Goal: Task Accomplishment & Management: Use online tool/utility

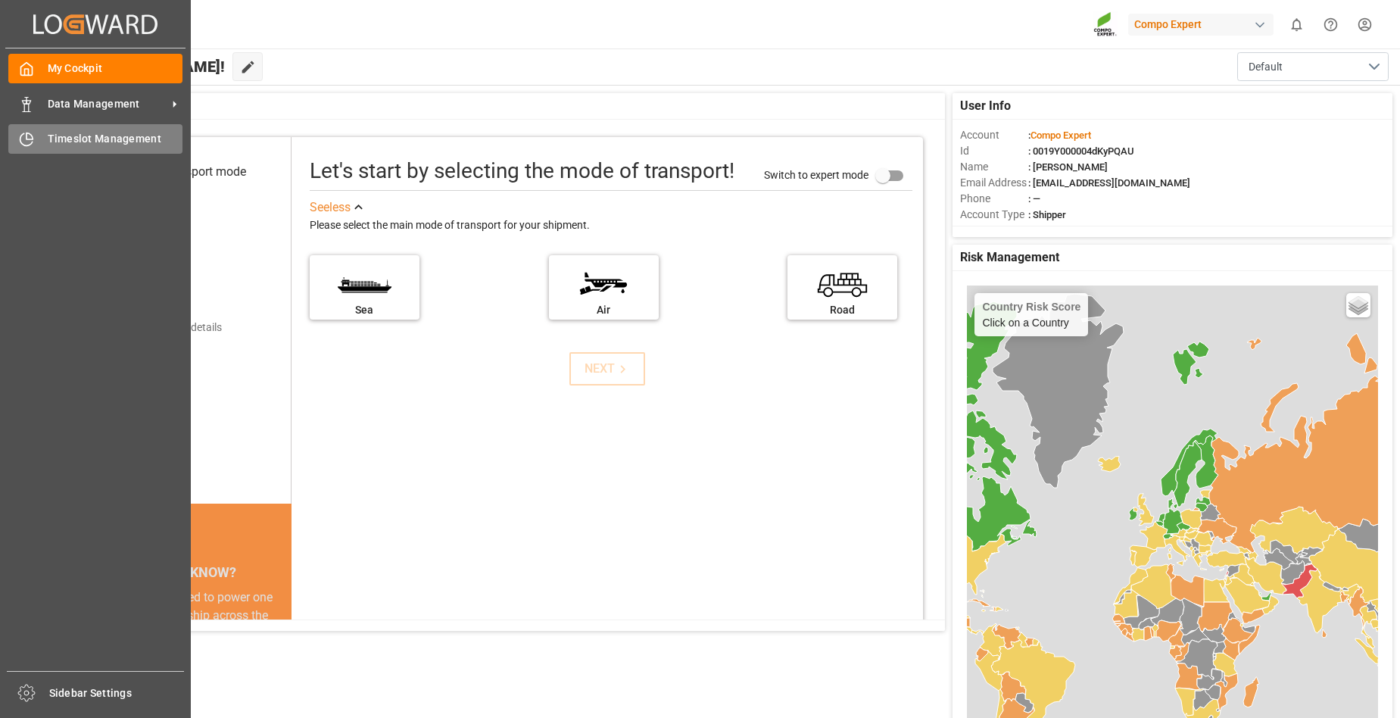
click at [48, 135] on span "Timeslot Management" at bounding box center [116, 139] width 136 height 16
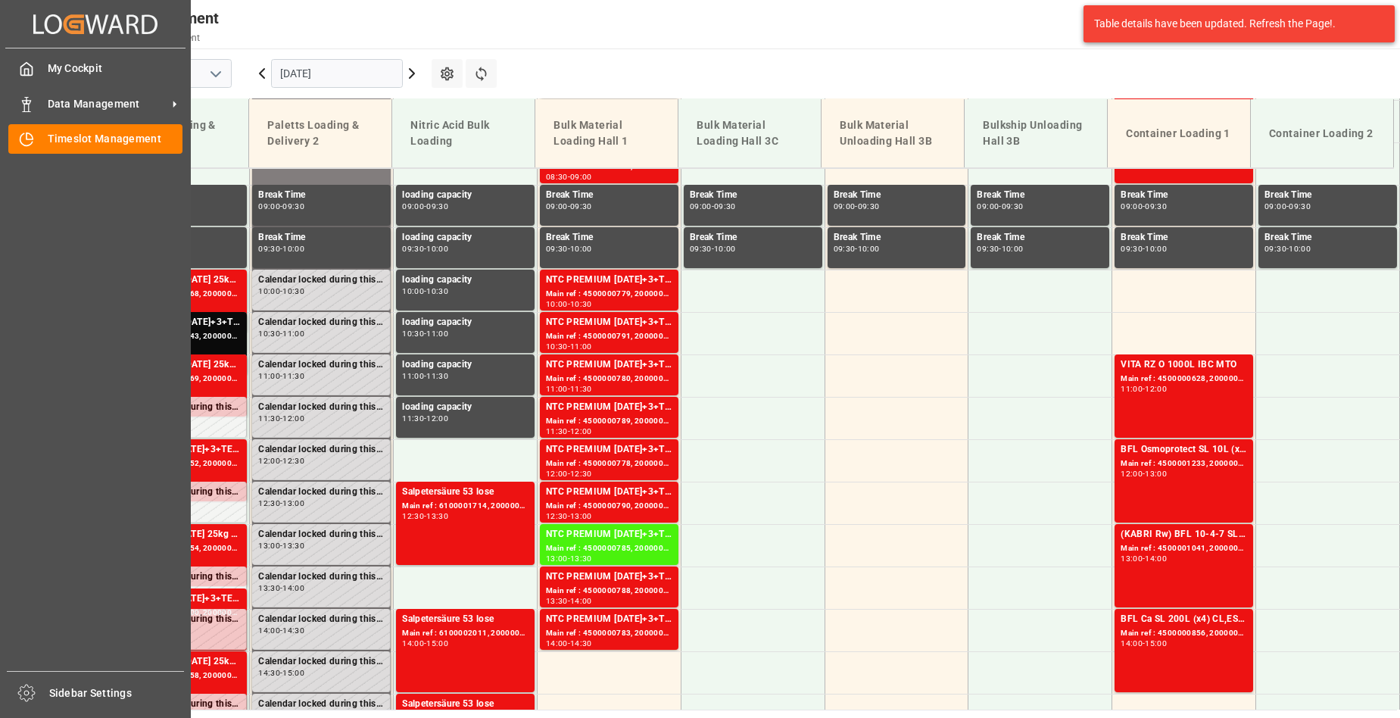
scroll to position [769, 0]
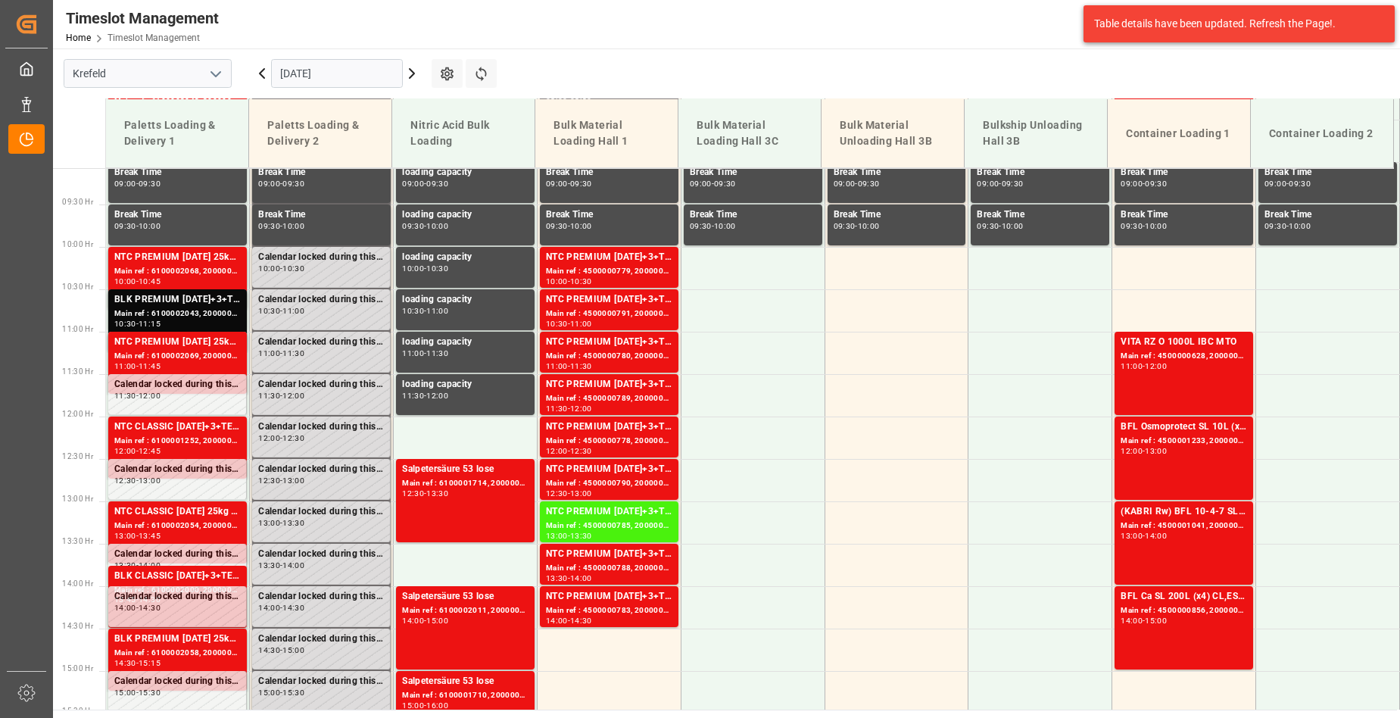
click at [1286, 17] on div "Table details have been updated. Refresh the Page!." at bounding box center [1233, 24] width 279 height 16
click at [1275, 21] on div "Table details have been updated. Refresh the Page!." at bounding box center [1233, 24] width 279 height 16
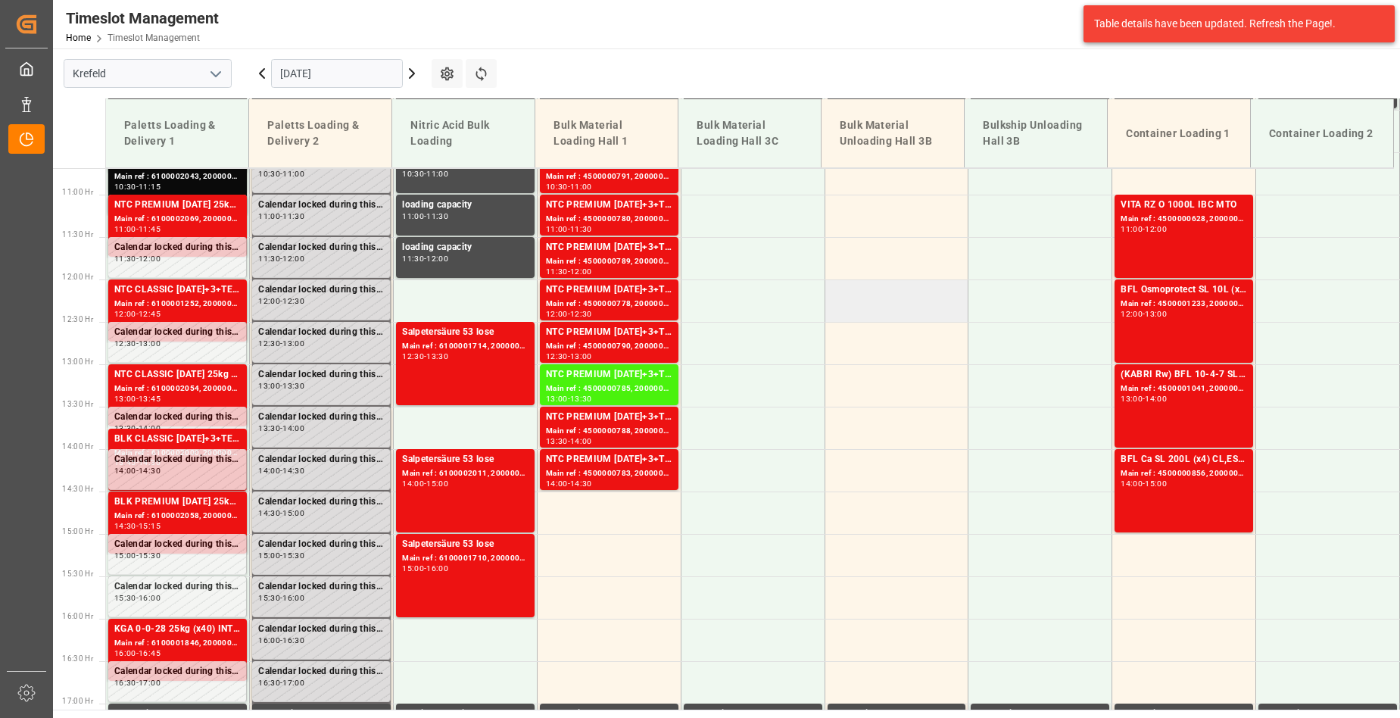
scroll to position [921, 0]
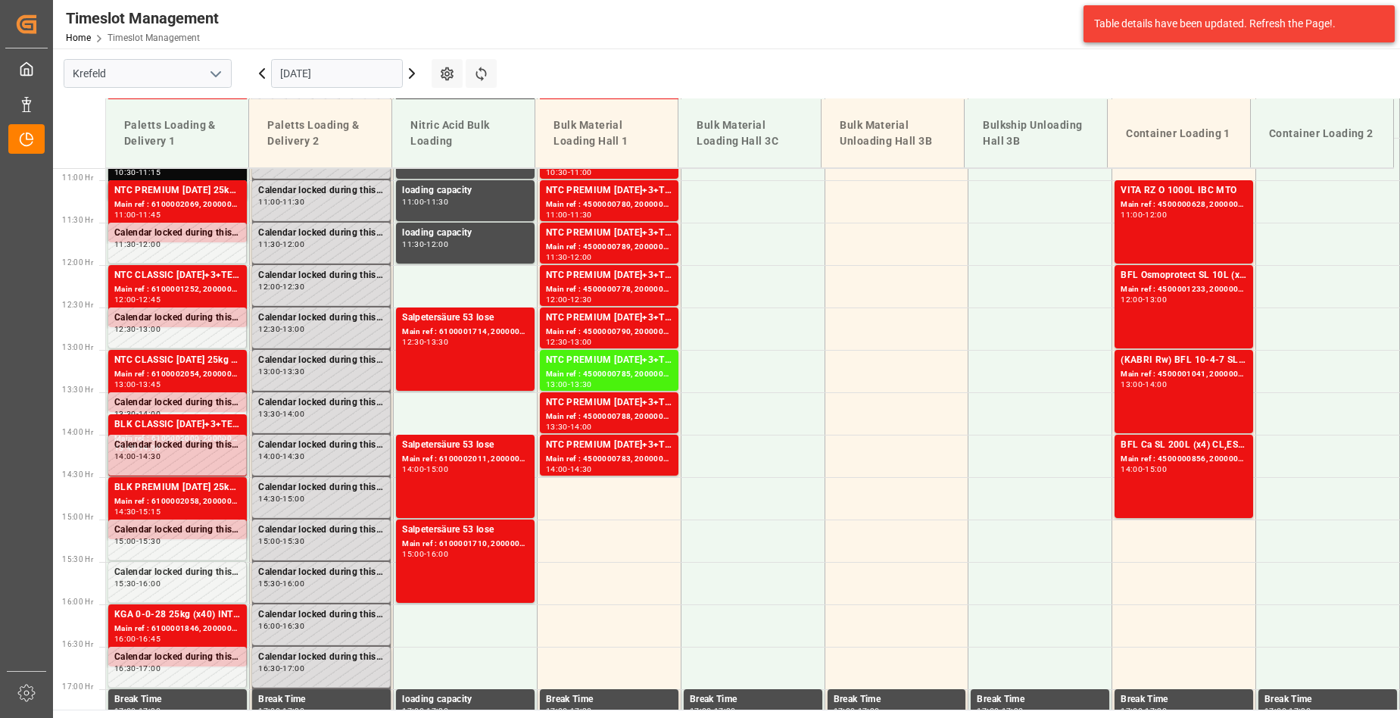
click at [411, 75] on icon at bounding box center [412, 73] width 18 height 18
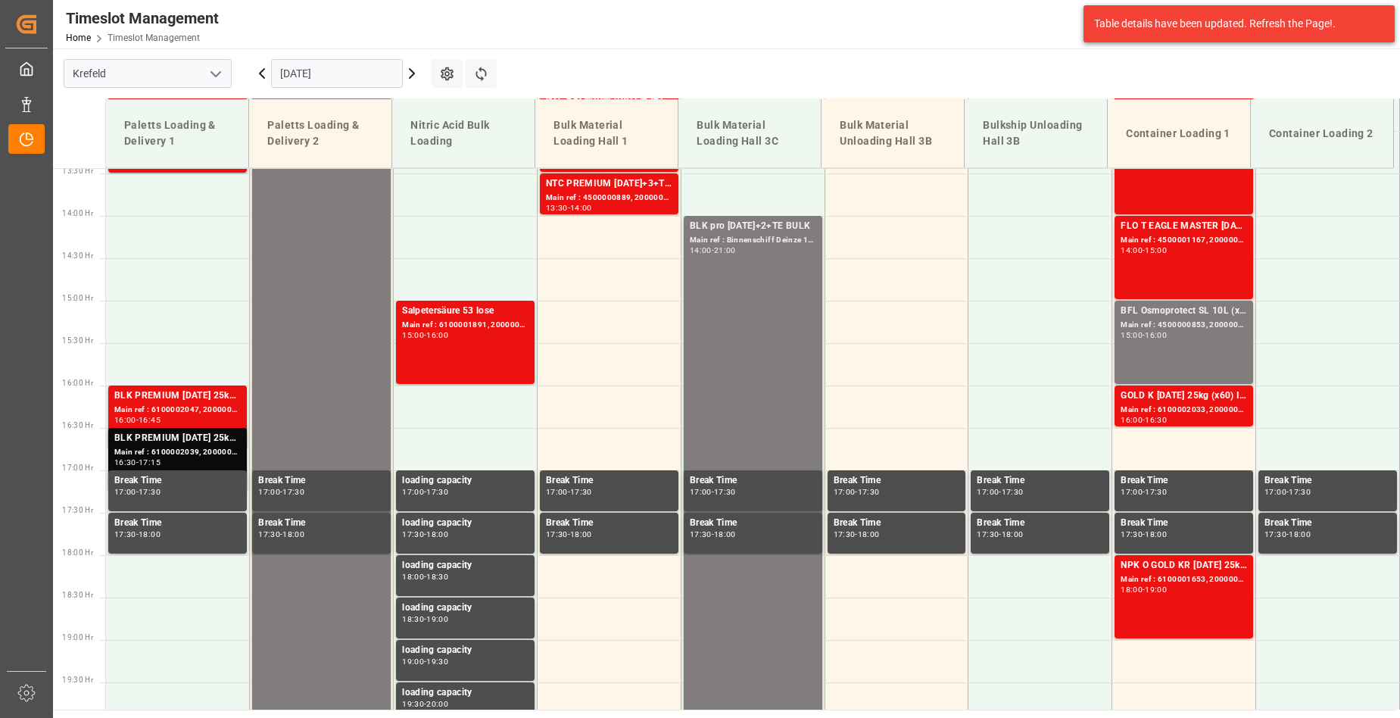
scroll to position [1148, 0]
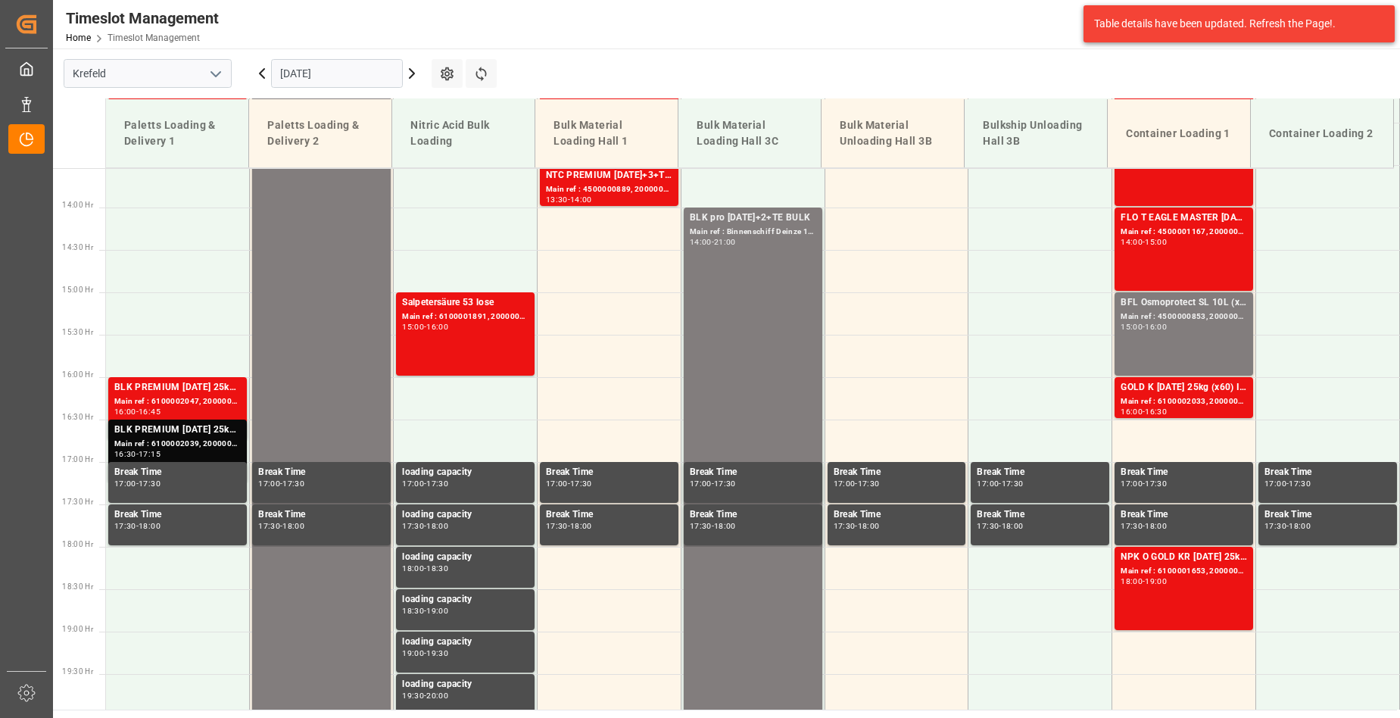
drag, startPoint x: 1312, startPoint y: 0, endPoint x: 898, endPoint y: 34, distance: 414.9
click at [898, 34] on div "Timeslot Management Home Timeslot Management Compo Expert 0 Notifications Only …" at bounding box center [721, 24] width 1358 height 48
